Goal: Task Accomplishment & Management: Manage account settings

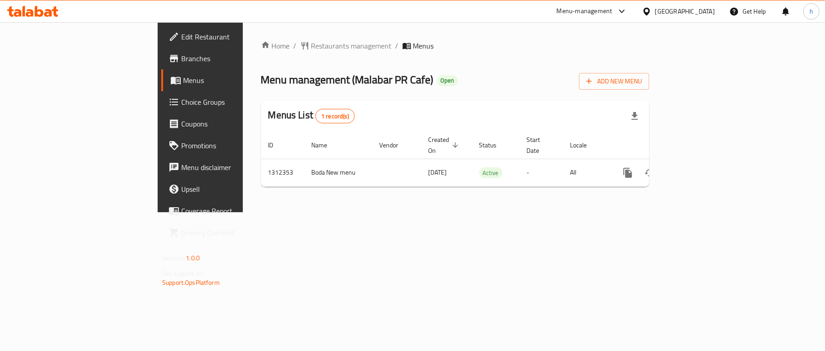
click at [612, 12] on div "Menu-management" at bounding box center [585, 11] width 56 height 11
click at [582, 101] on div "Restaurant-Management" at bounding box center [578, 100] width 71 height 10
click at [612, 13] on div "Menu-management" at bounding box center [585, 11] width 56 height 11
click at [591, 103] on div "Restaurant-Management" at bounding box center [578, 100] width 71 height 10
click at [709, 11] on div "[GEOGRAPHIC_DATA]" at bounding box center [685, 11] width 60 height 10
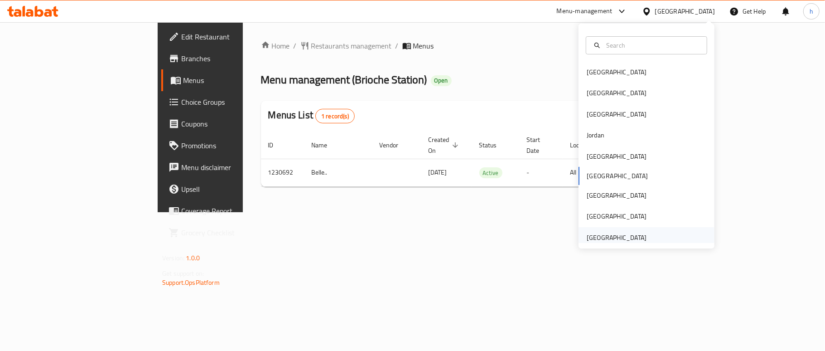
click at [635, 236] on div "[GEOGRAPHIC_DATA]" at bounding box center [617, 237] width 60 height 10
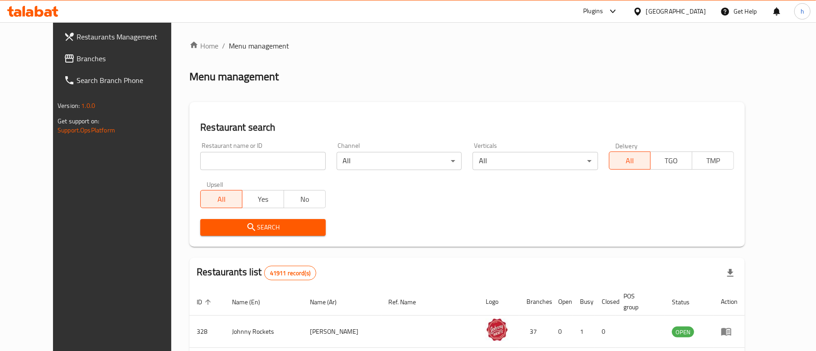
click at [77, 53] on span "Branches" at bounding box center [130, 58] width 106 height 11
